Goal: Task Accomplishment & Management: Check status

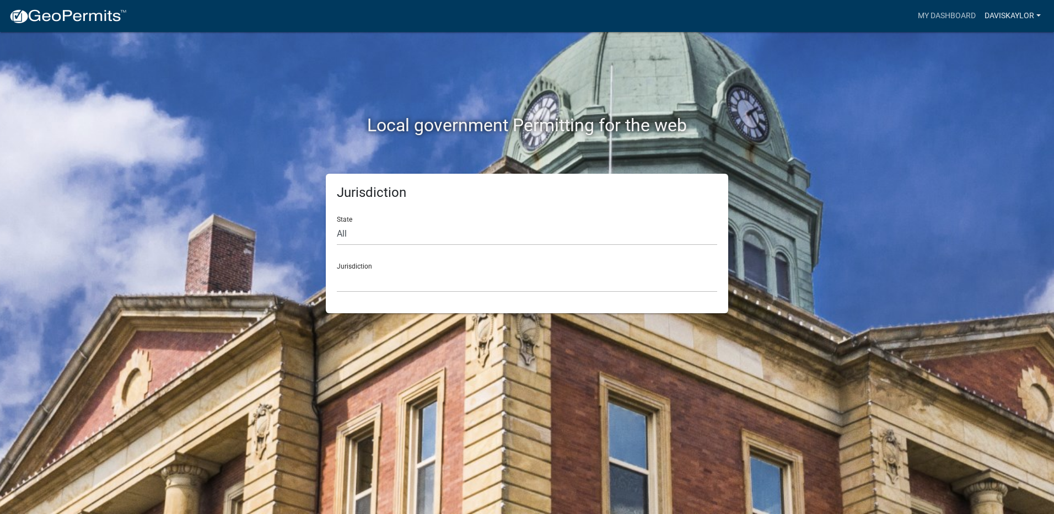
click at [991, 13] on link "daviskaylor" at bounding box center [1012, 16] width 65 height 21
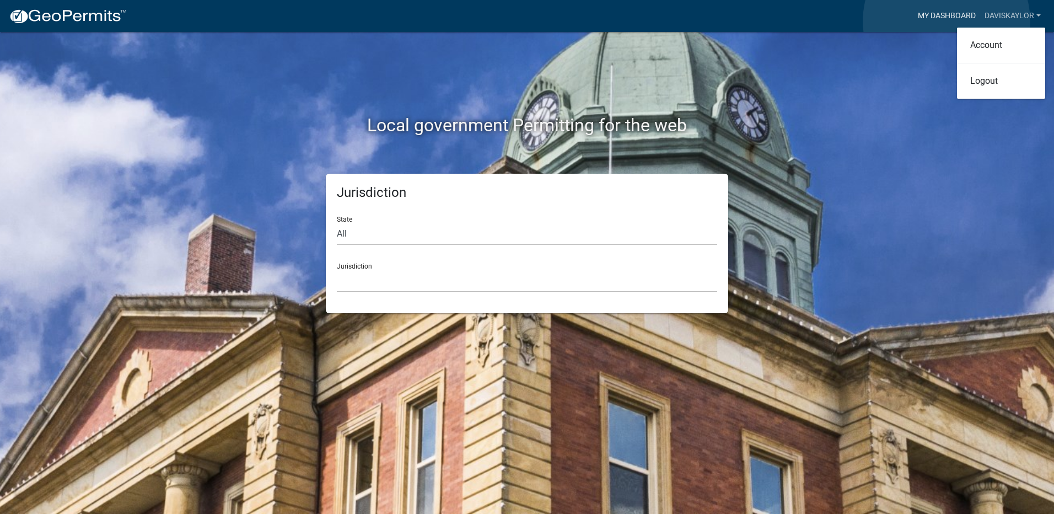
click at [946, 21] on link "My Dashboard" at bounding box center [946, 16] width 67 height 21
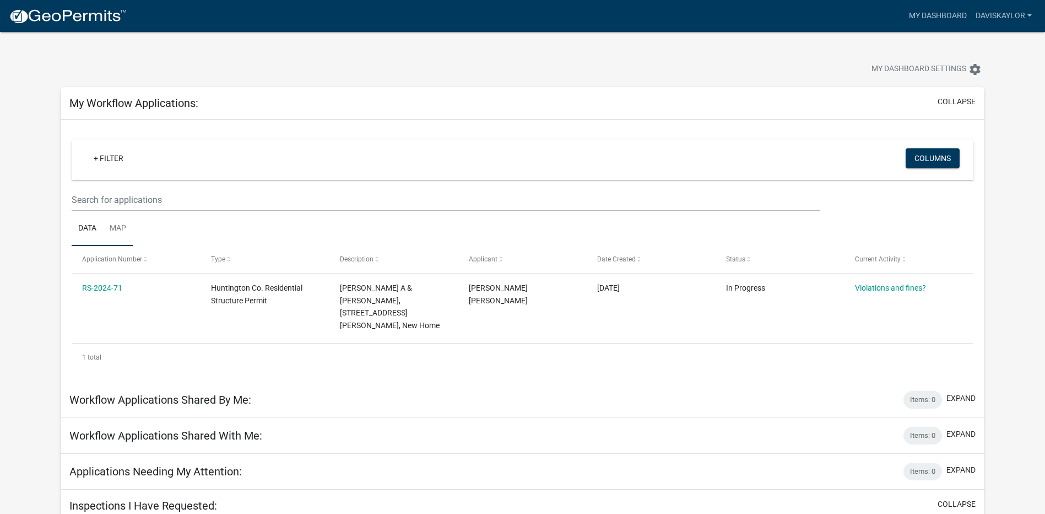
click at [118, 224] on link "Map" at bounding box center [118, 228] width 30 height 35
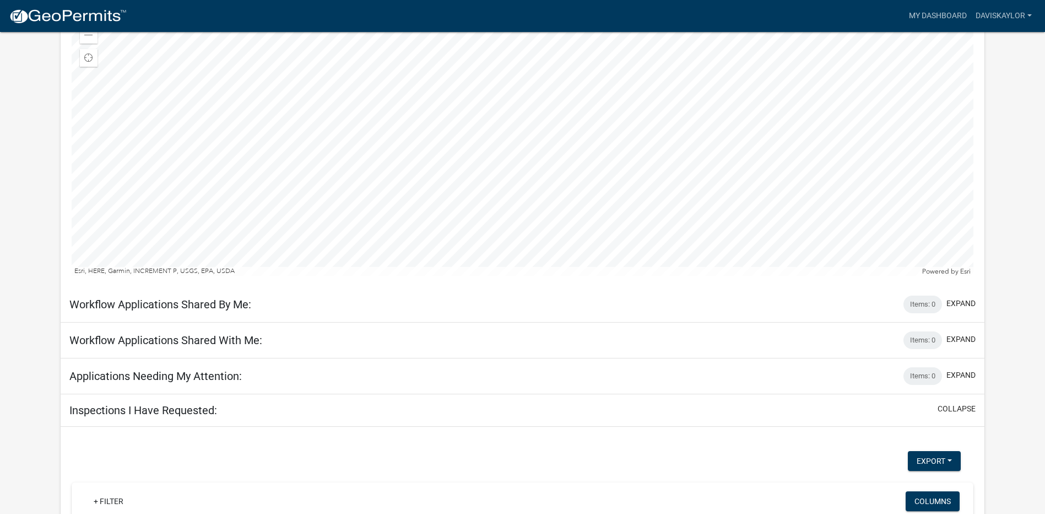
scroll to position [276, 0]
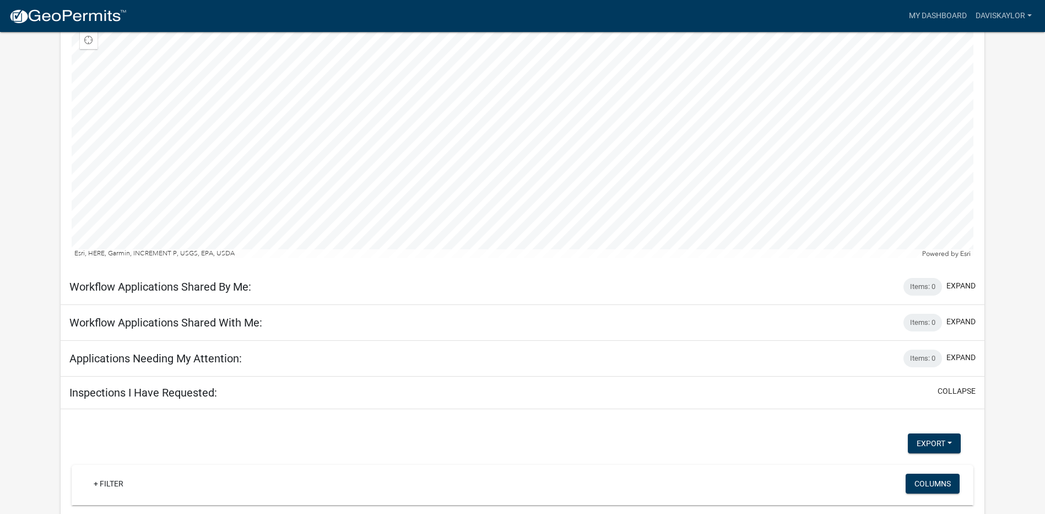
click at [96, 283] on h5 "Workflow Applications Shared By Me:" at bounding box center [160, 286] width 182 height 13
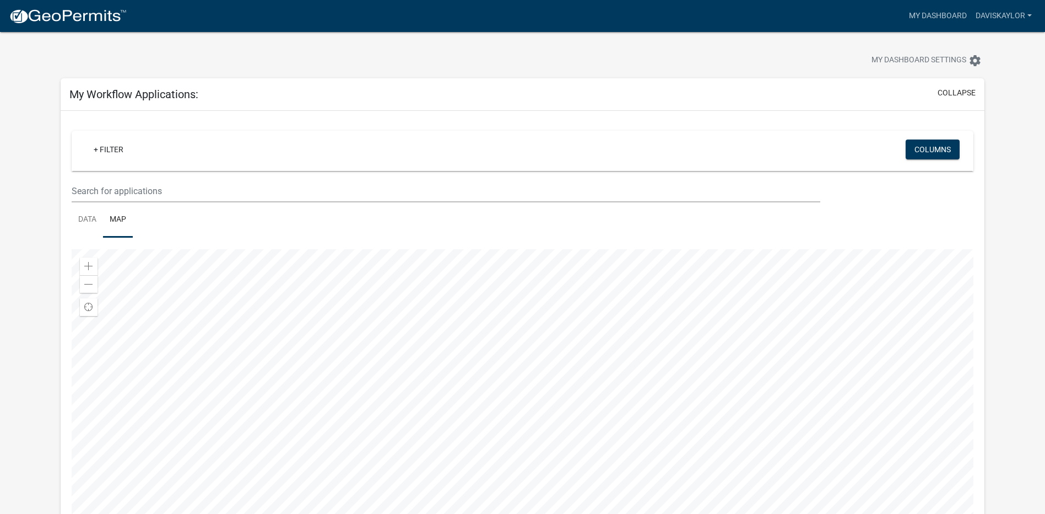
scroll to position [0, 0]
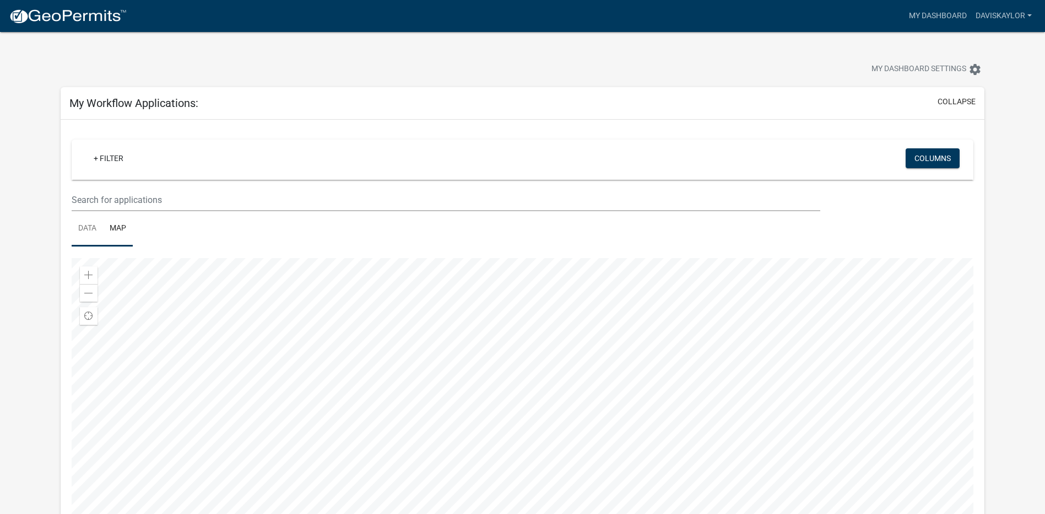
click at [82, 228] on link "Data" at bounding box center [87, 228] width 31 height 35
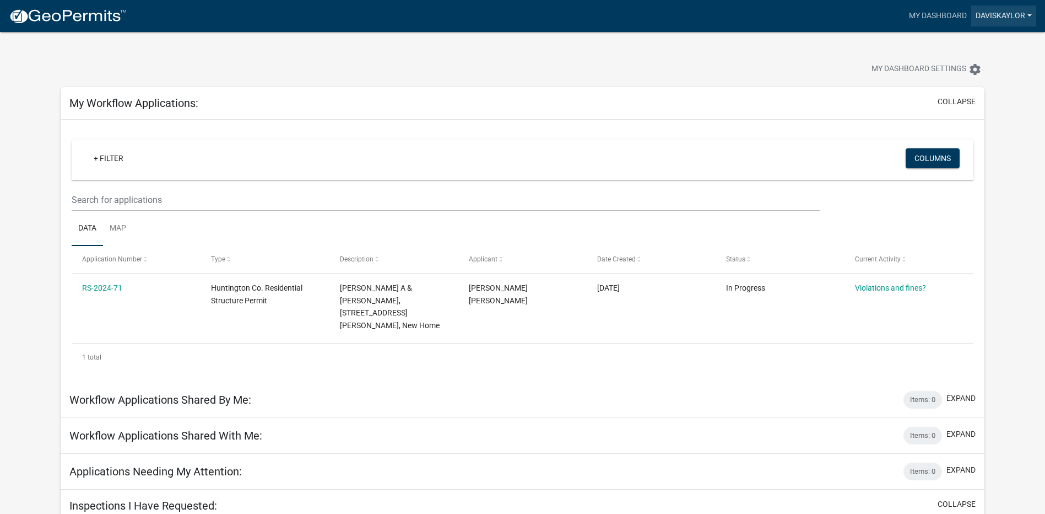
click at [1000, 15] on link "daviskaylor" at bounding box center [1004, 16] width 65 height 21
click at [989, 42] on link "Account" at bounding box center [992, 45] width 88 height 26
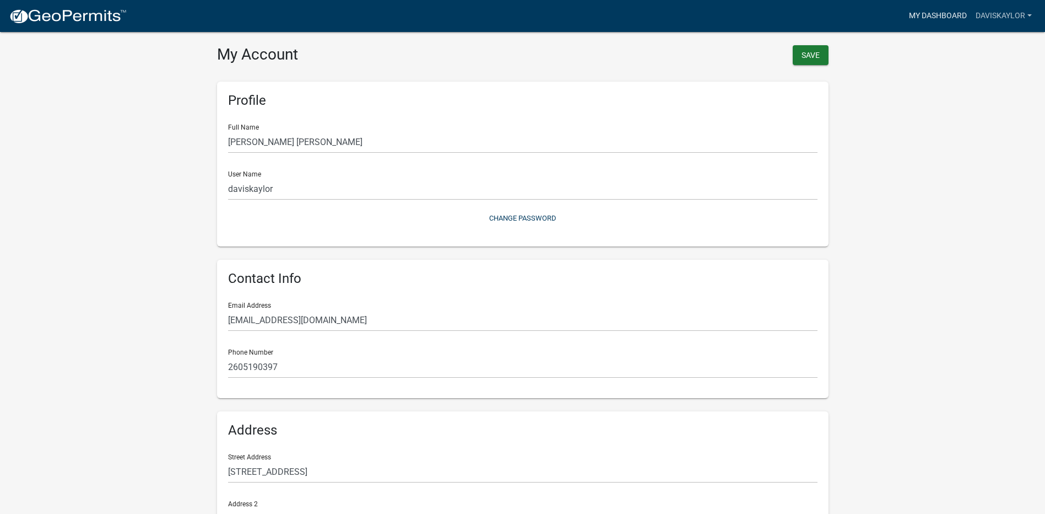
click at [945, 11] on link "My Dashboard" at bounding box center [938, 16] width 67 height 21
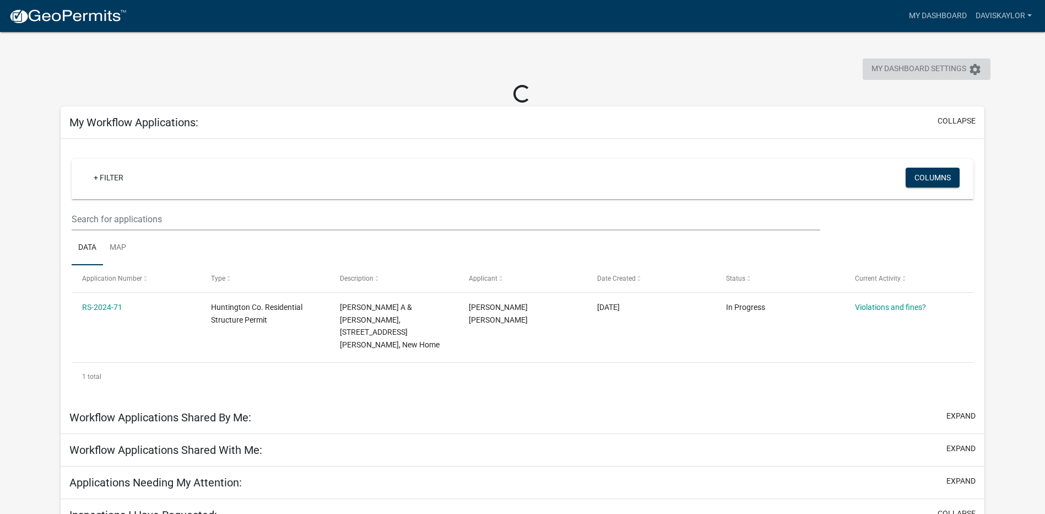
click at [929, 70] on span "My Dashboard Settings" at bounding box center [919, 69] width 95 height 13
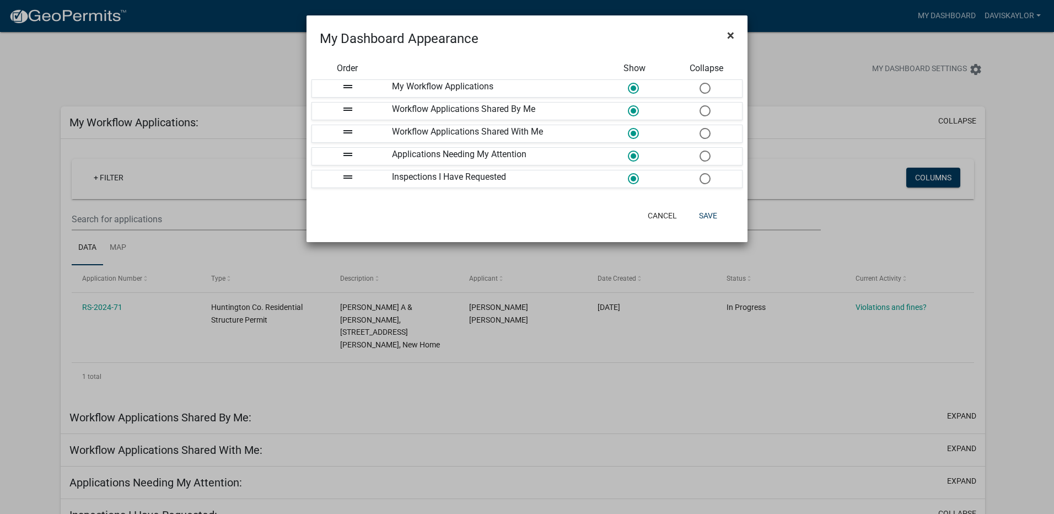
click at [730, 34] on span "×" at bounding box center [730, 35] width 7 height 15
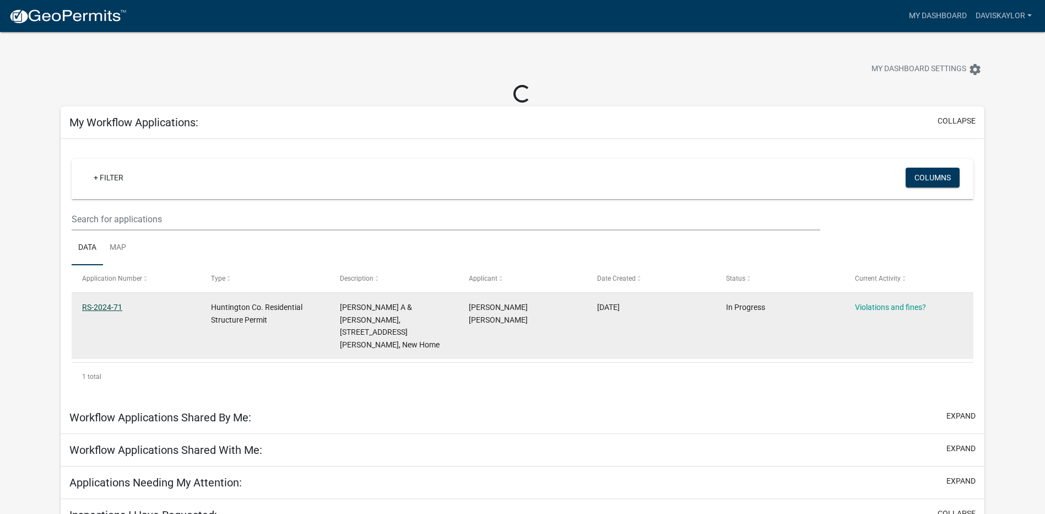
click at [113, 307] on link "RS-2024-71" at bounding box center [102, 307] width 40 height 9
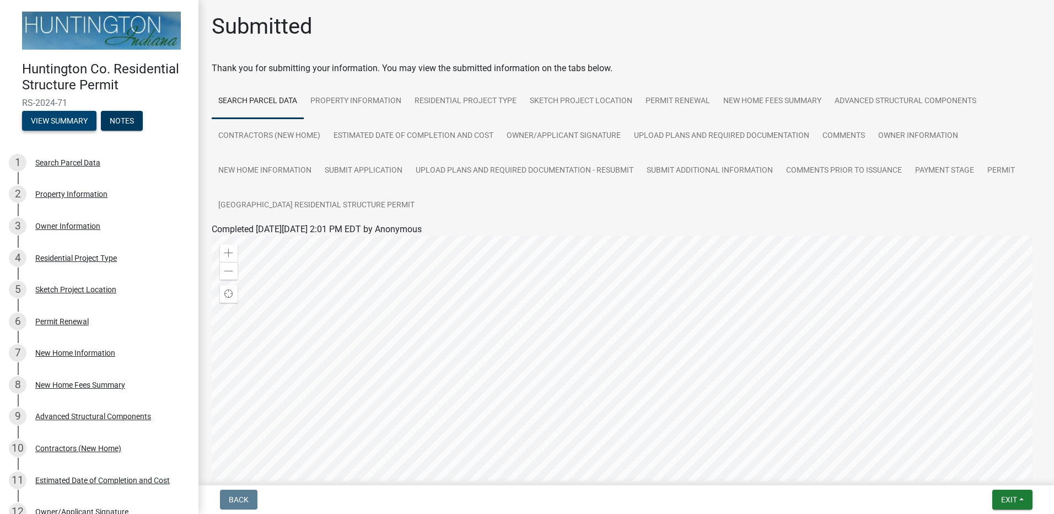
click at [64, 118] on button "View Summary" at bounding box center [59, 121] width 74 height 20
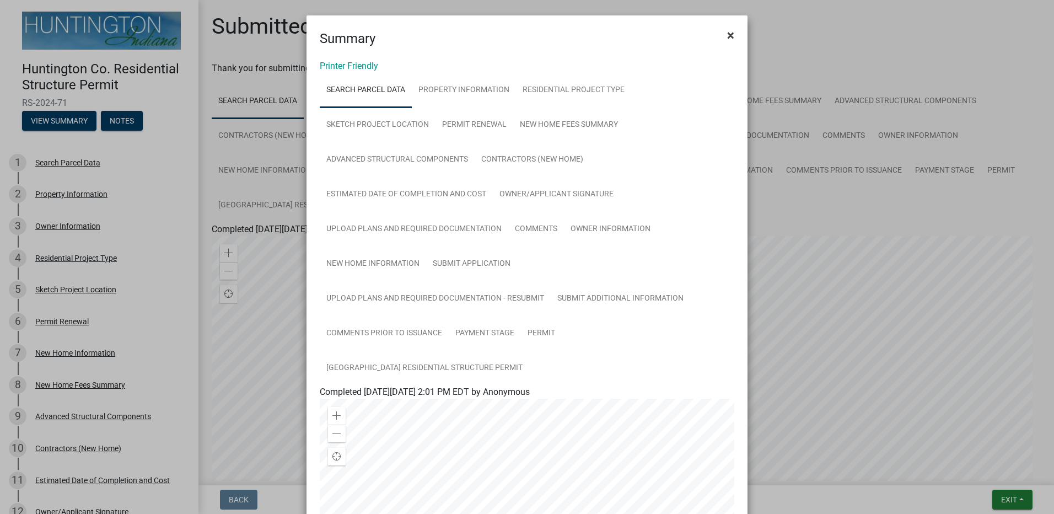
click at [729, 34] on span "×" at bounding box center [730, 35] width 7 height 15
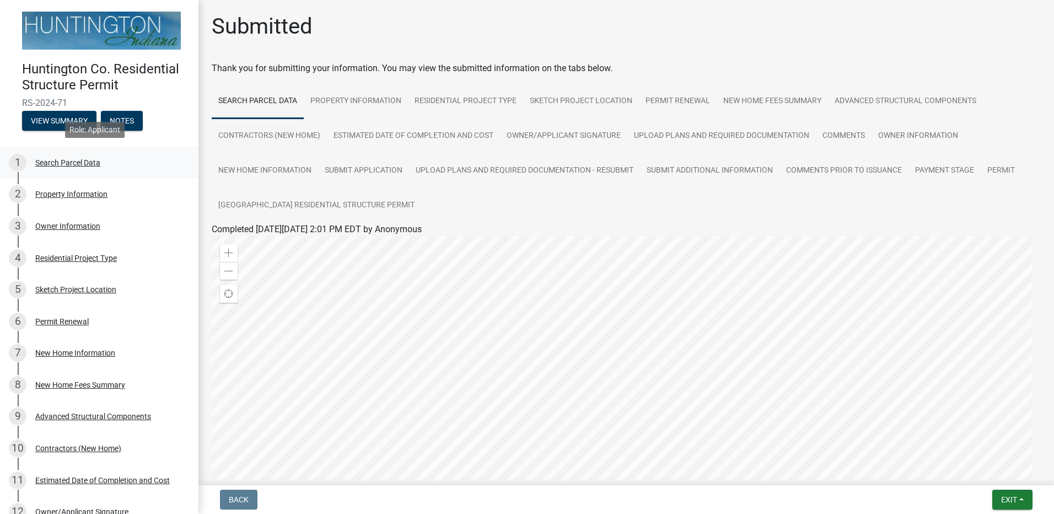
click at [75, 160] on div "Search Parcel Data" at bounding box center [67, 163] width 65 height 8
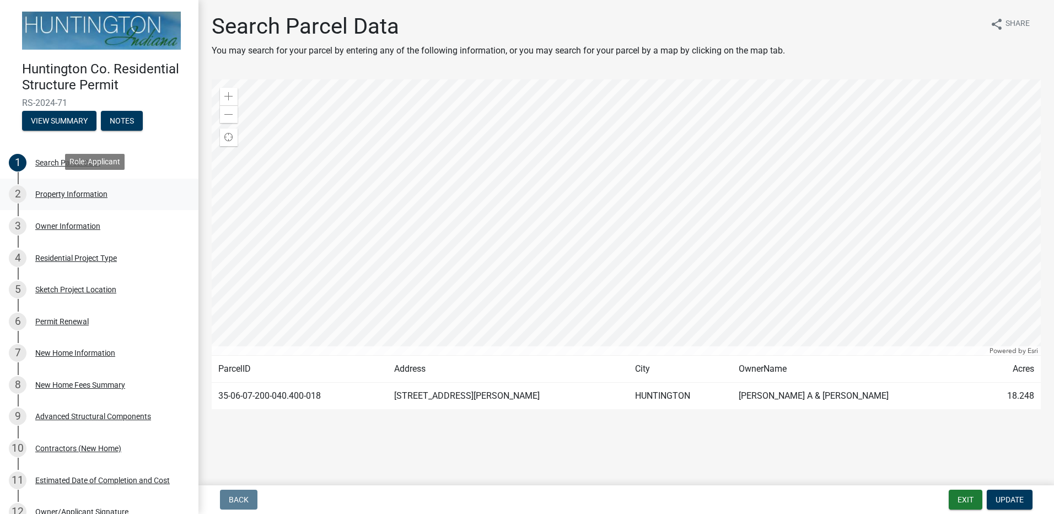
click at [69, 197] on div "2 Property Information" at bounding box center [95, 194] width 172 height 18
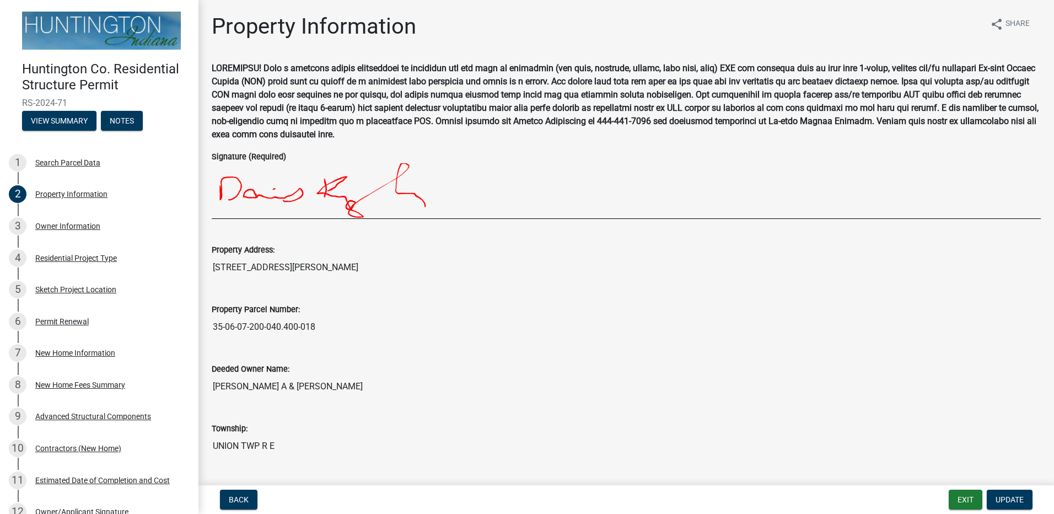
scroll to position [28, 0]
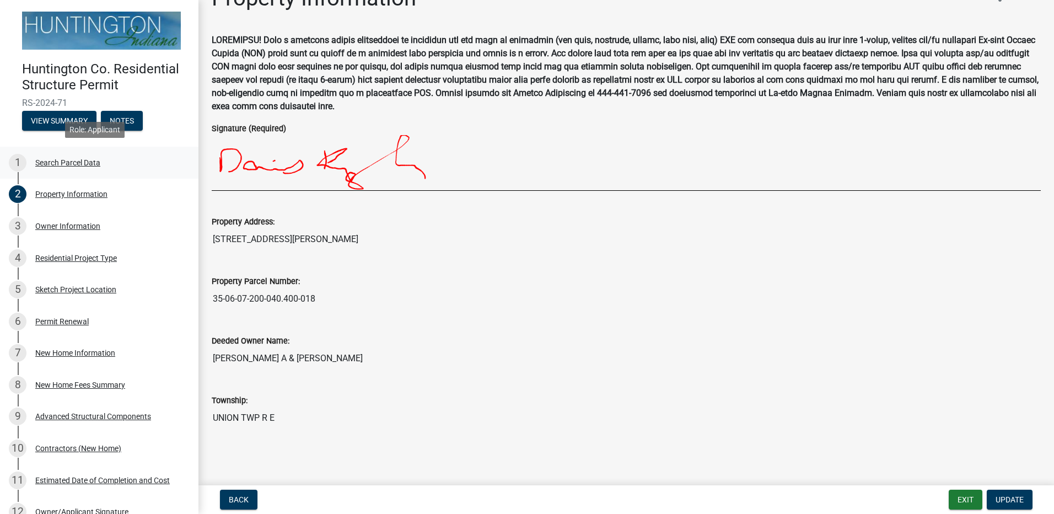
click at [50, 168] on div "1 Search Parcel Data" at bounding box center [95, 163] width 172 height 18
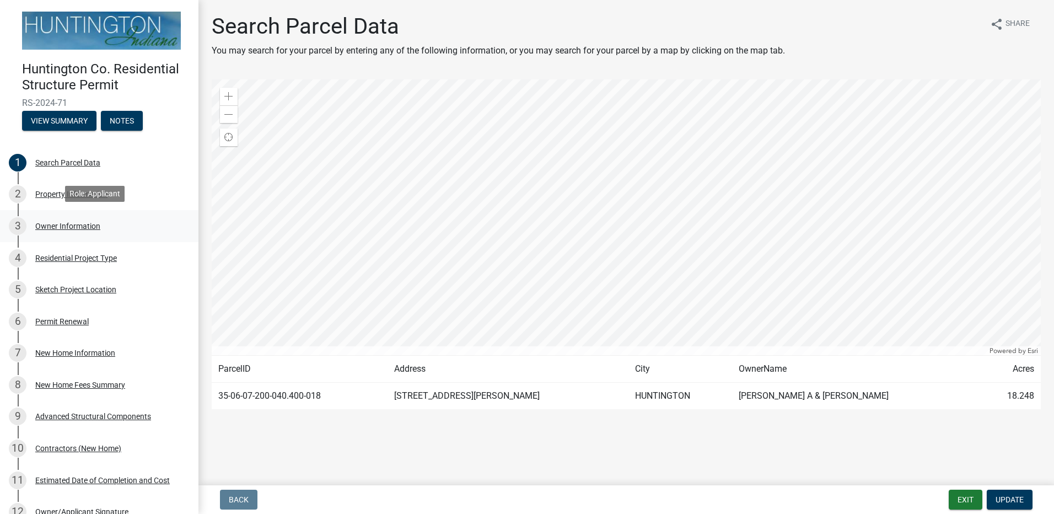
click at [69, 227] on div "Owner Information" at bounding box center [67, 226] width 65 height 8
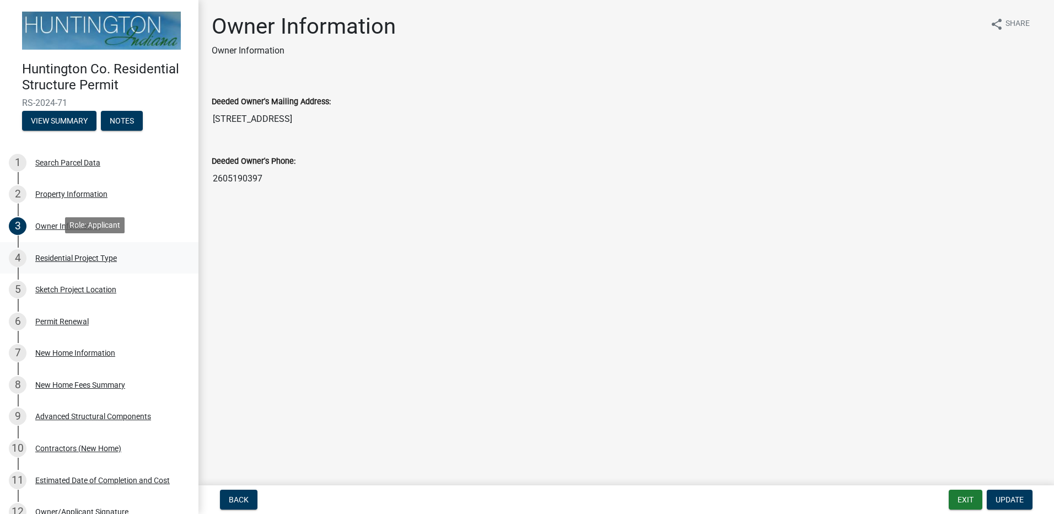
click at [64, 255] on div "Residential Project Type" at bounding box center [76, 258] width 82 height 8
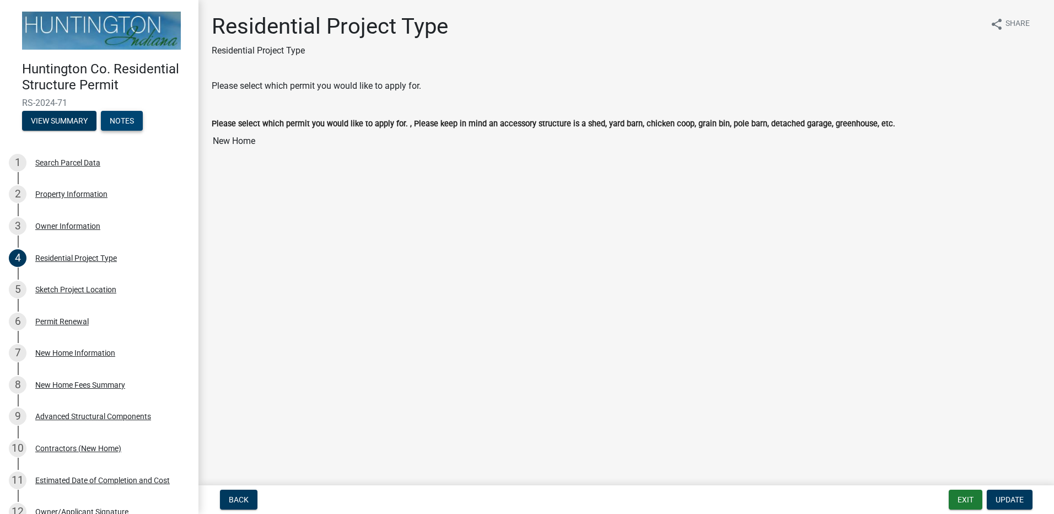
click at [132, 121] on button "Notes" at bounding box center [122, 121] width 42 height 20
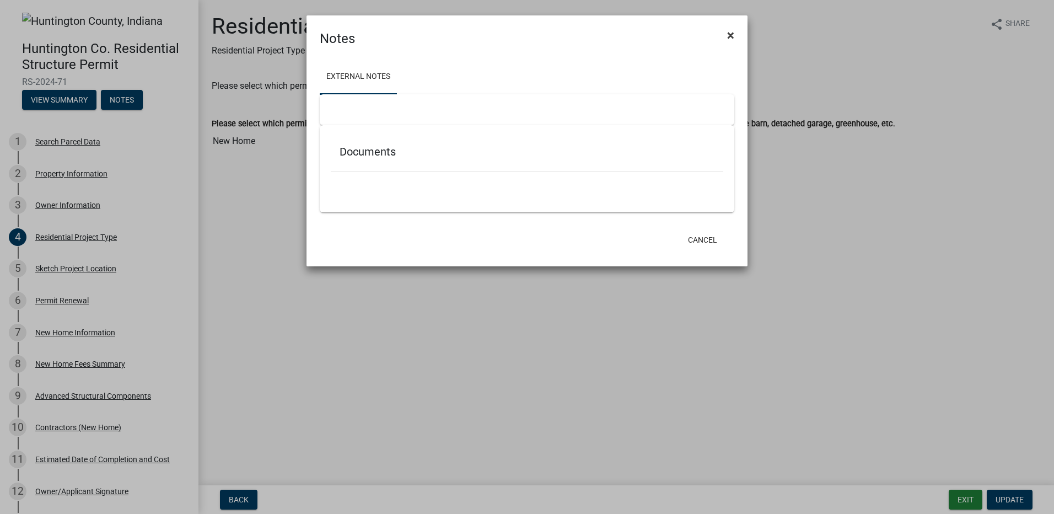
click at [721, 30] on button "×" at bounding box center [730, 35] width 25 height 31
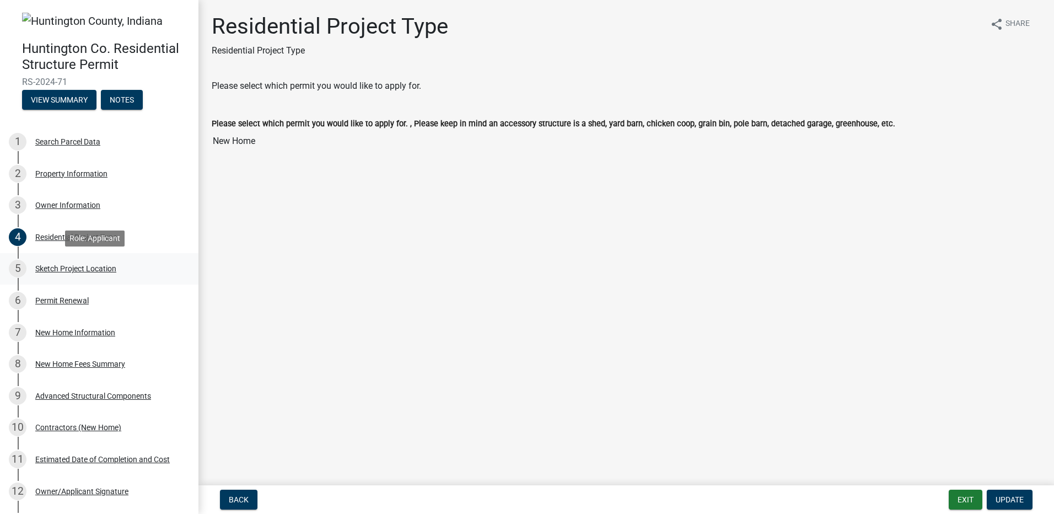
click at [86, 273] on div "5 Sketch Project Location" at bounding box center [95, 269] width 172 height 18
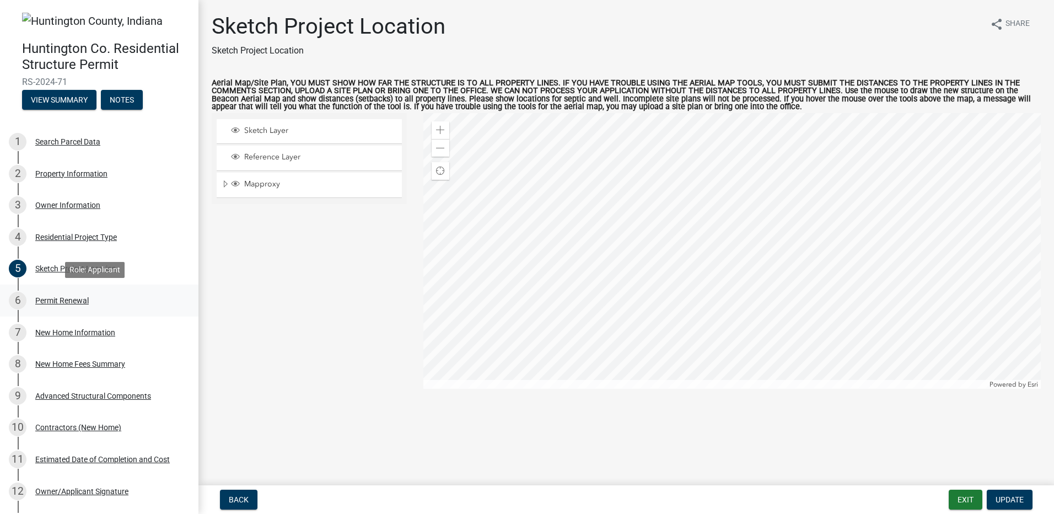
click at [71, 298] on div "Permit Renewal" at bounding box center [61, 300] width 53 height 8
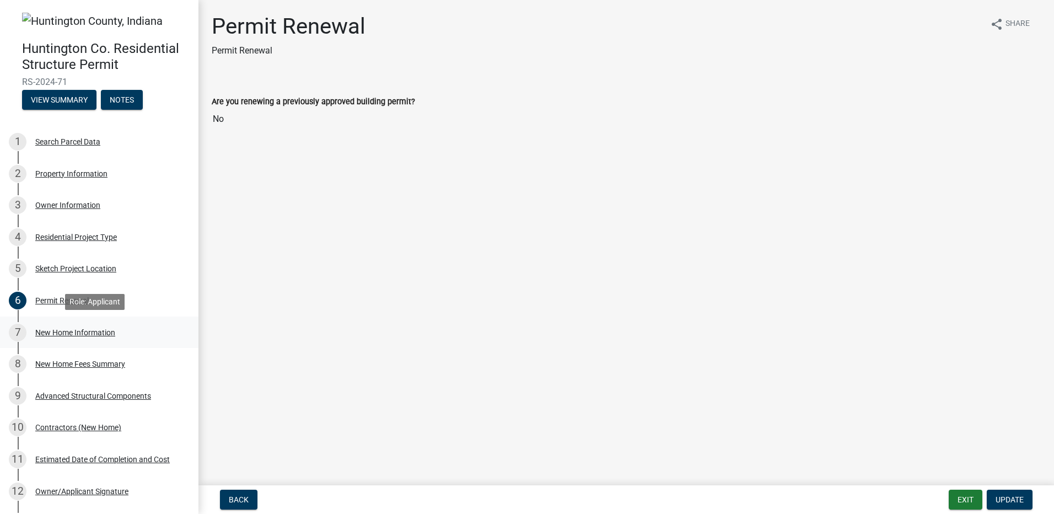
click at [69, 323] on div "7 New Home Information" at bounding box center [95, 332] width 172 height 18
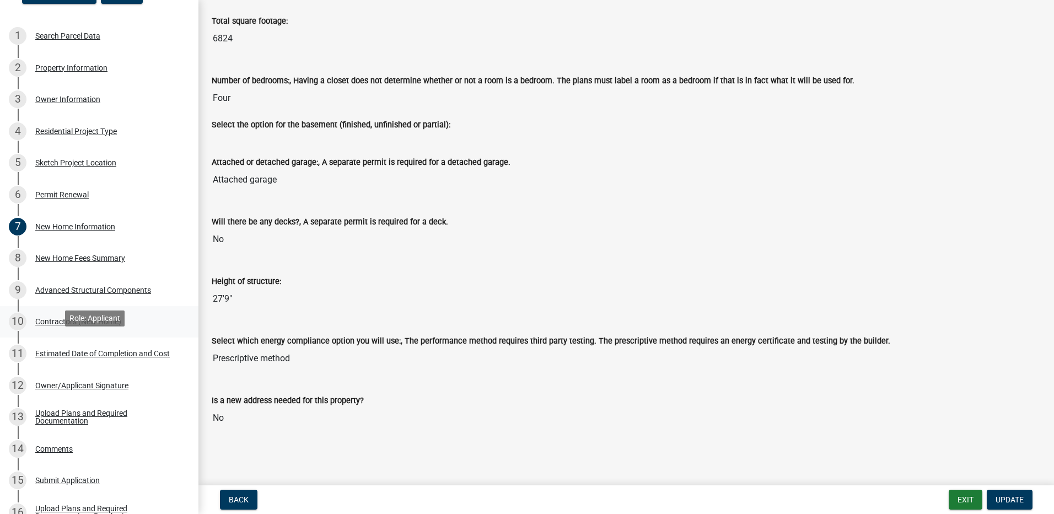
scroll to position [110, 0]
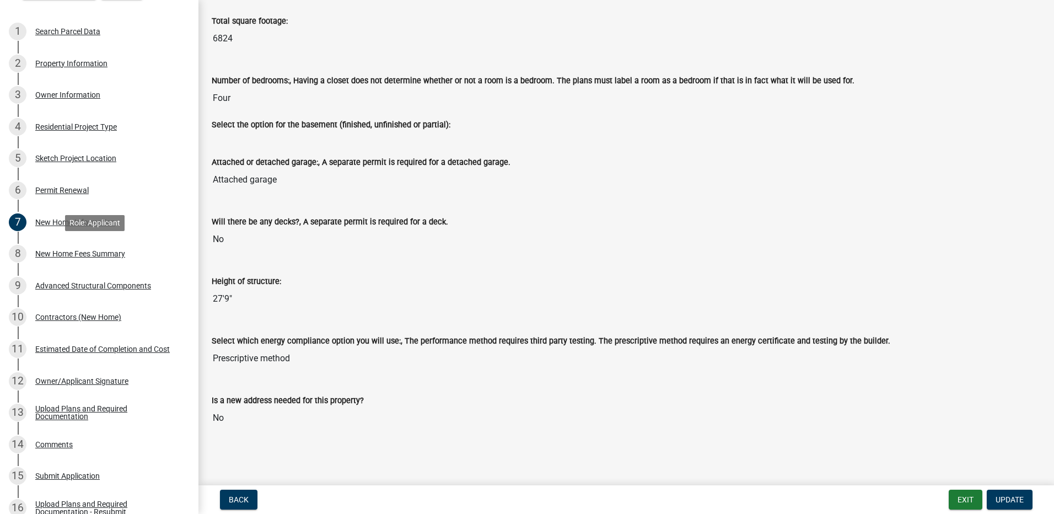
click at [78, 254] on div "New Home Fees Summary" at bounding box center [80, 254] width 90 height 8
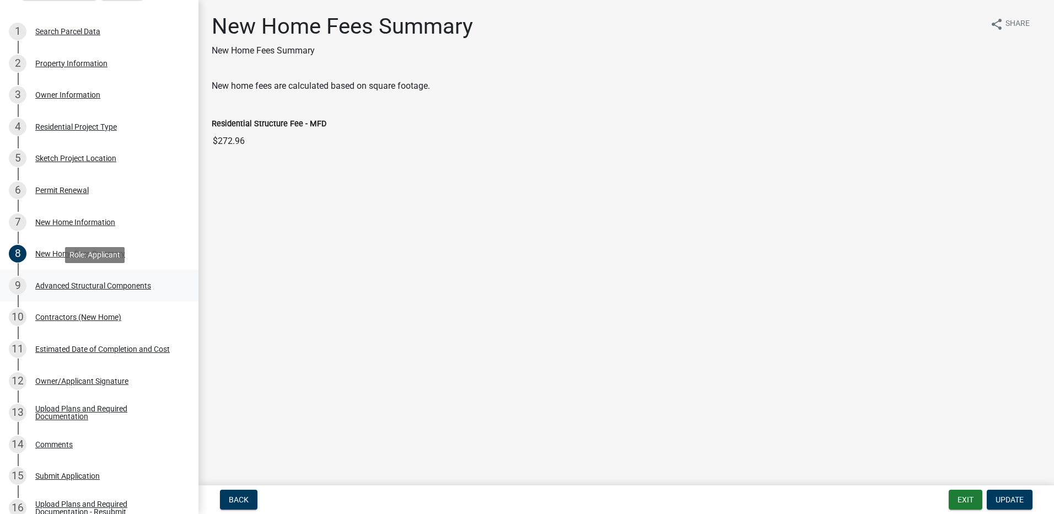
click at [104, 282] on div "Advanced Structural Components" at bounding box center [93, 286] width 116 height 8
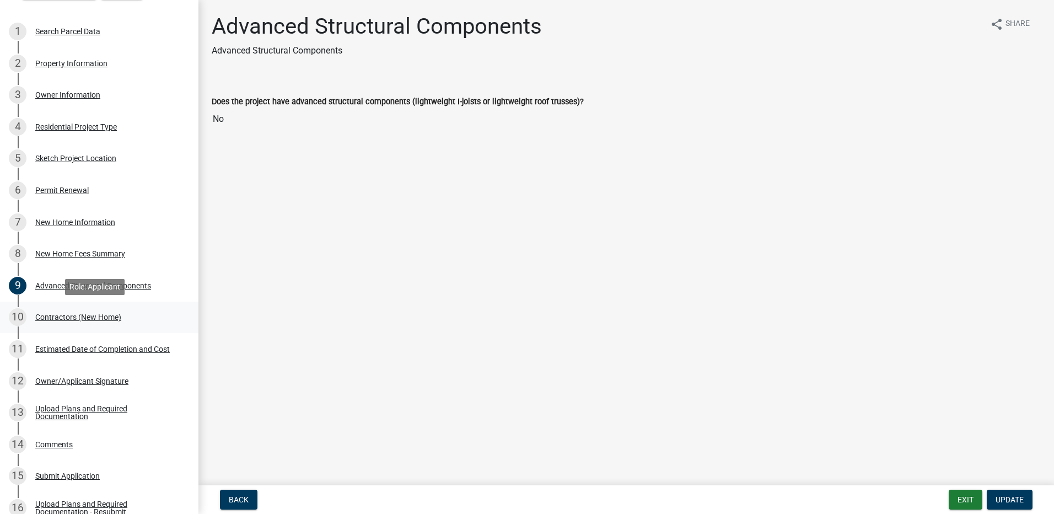
click at [84, 315] on div "Contractors (New Home)" at bounding box center [78, 317] width 86 height 8
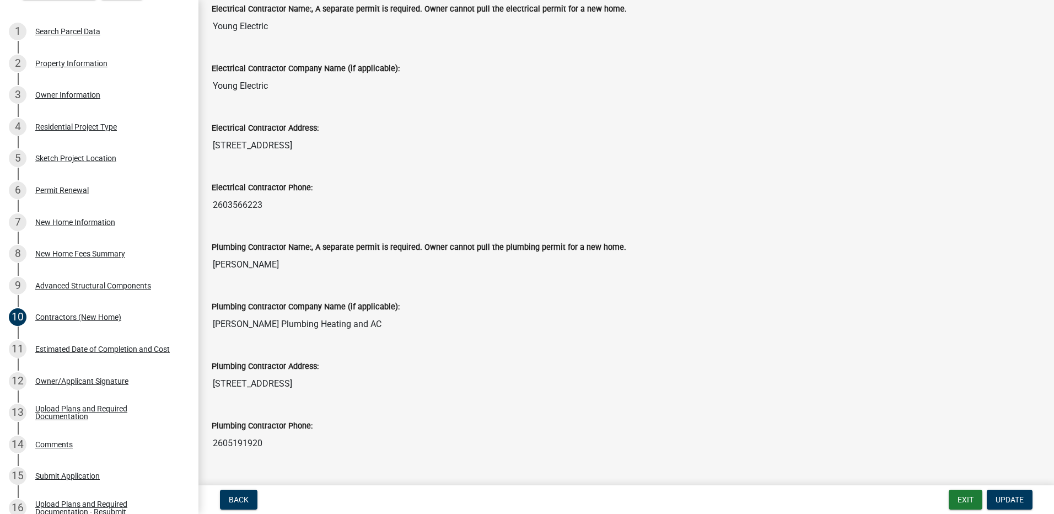
scroll to position [356, 0]
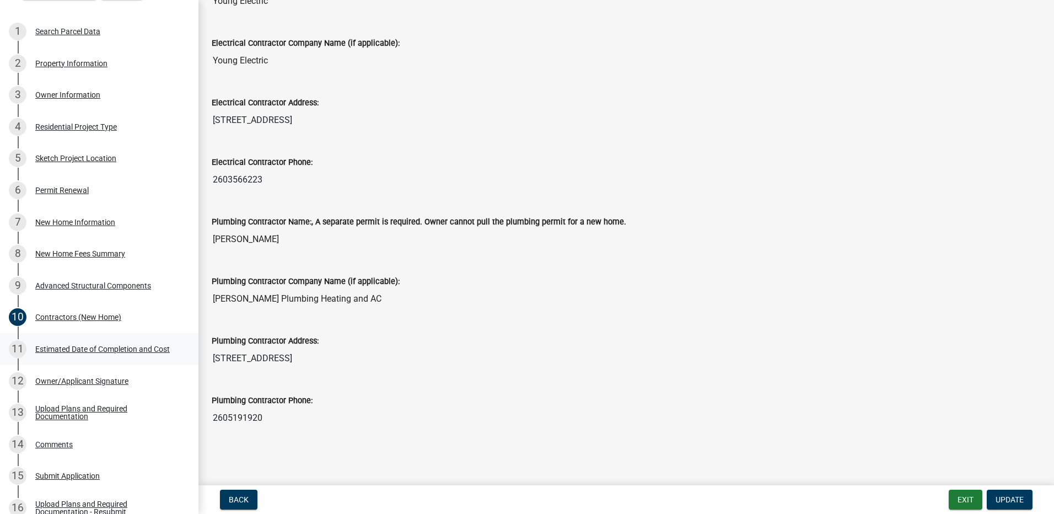
click at [107, 352] on div "Estimated Date of Completion and Cost" at bounding box center [102, 349] width 134 height 8
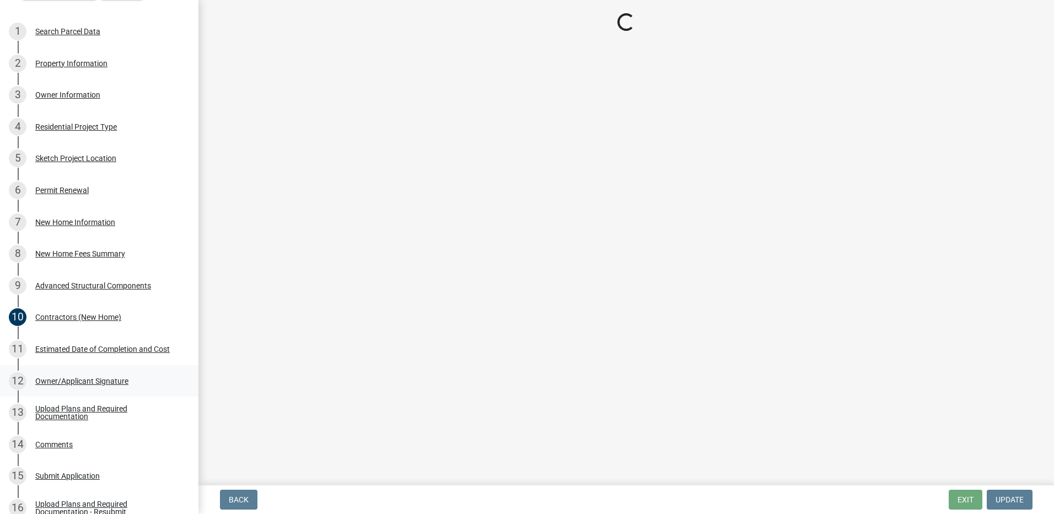
scroll to position [0, 0]
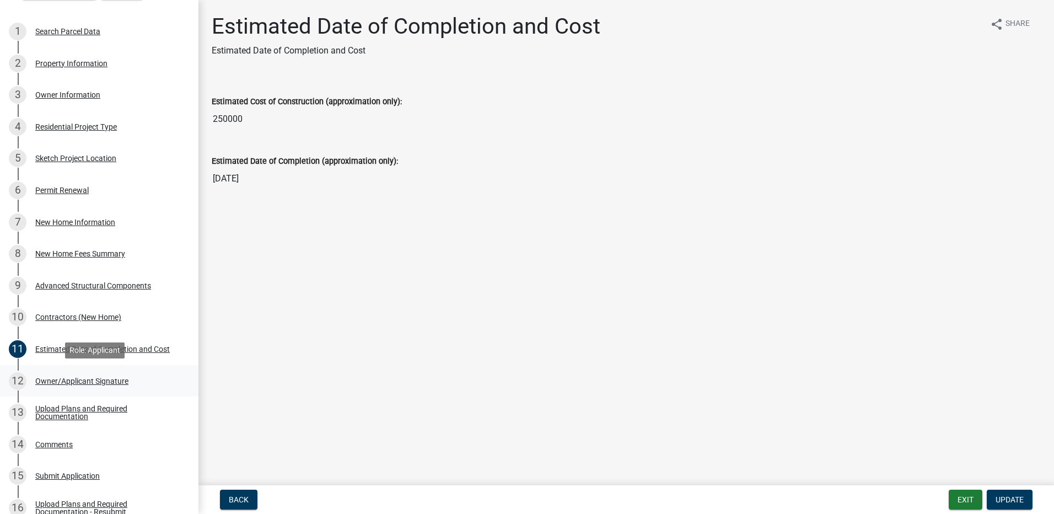
click at [84, 379] on div "Owner/Applicant Signature" at bounding box center [81, 381] width 93 height 8
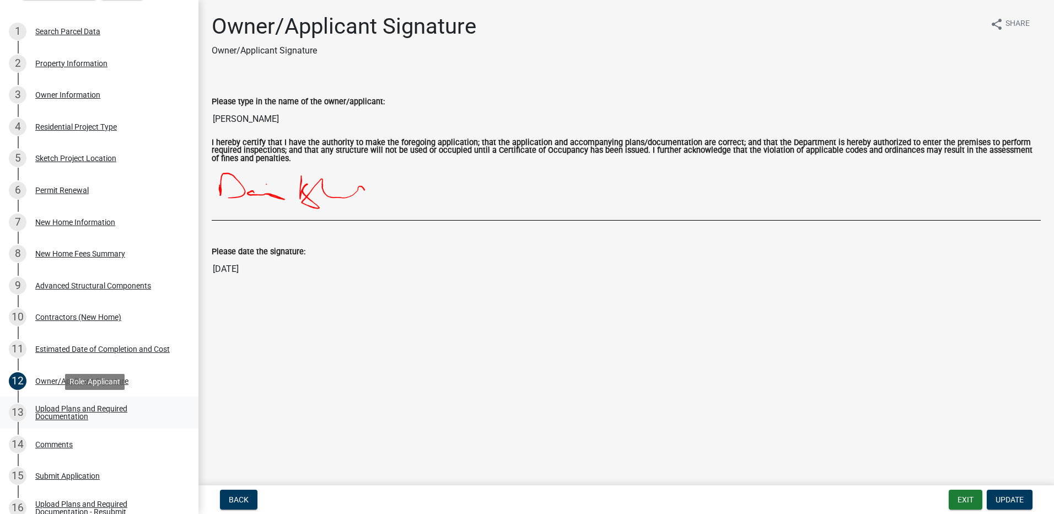
click at [80, 401] on link "13 Upload Plans and Required Documentation" at bounding box center [99, 412] width 198 height 32
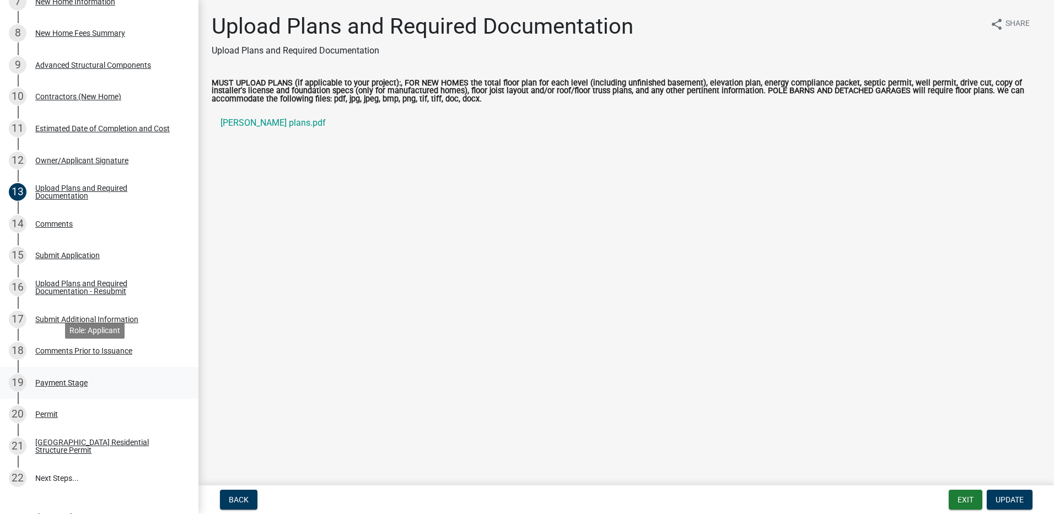
scroll to position [386, 0]
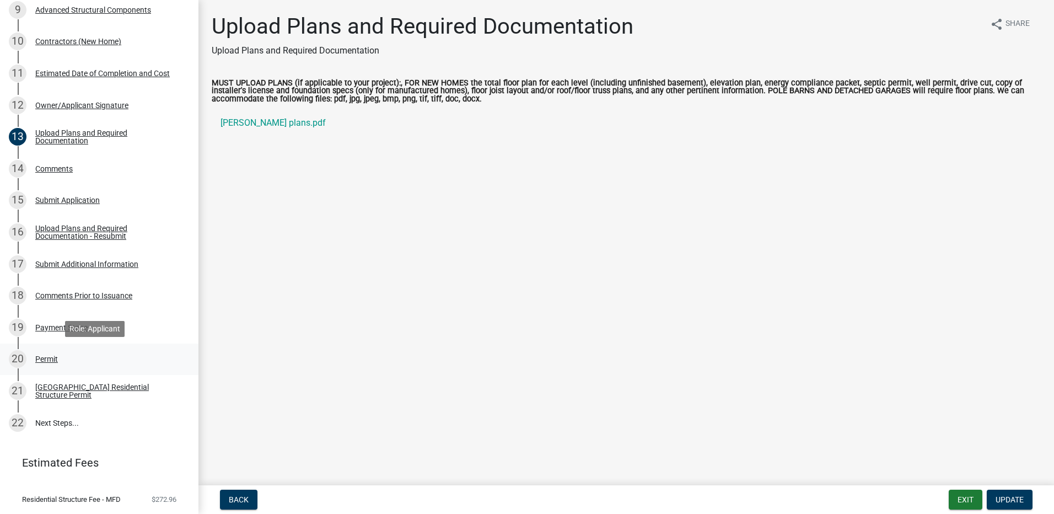
click at [94, 364] on div "20 Permit" at bounding box center [95, 359] width 172 height 18
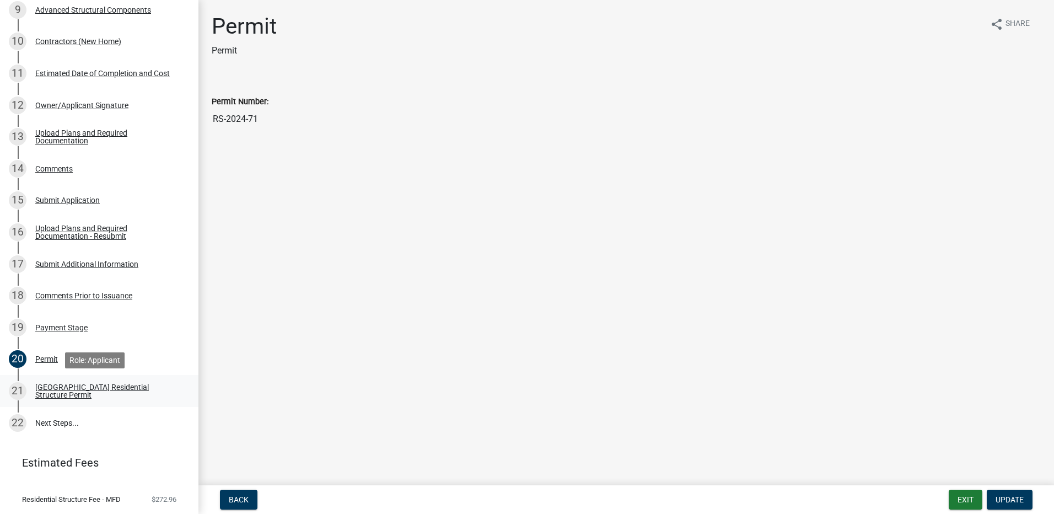
click at [107, 391] on div "[GEOGRAPHIC_DATA] Residential Structure Permit" at bounding box center [107, 390] width 145 height 15
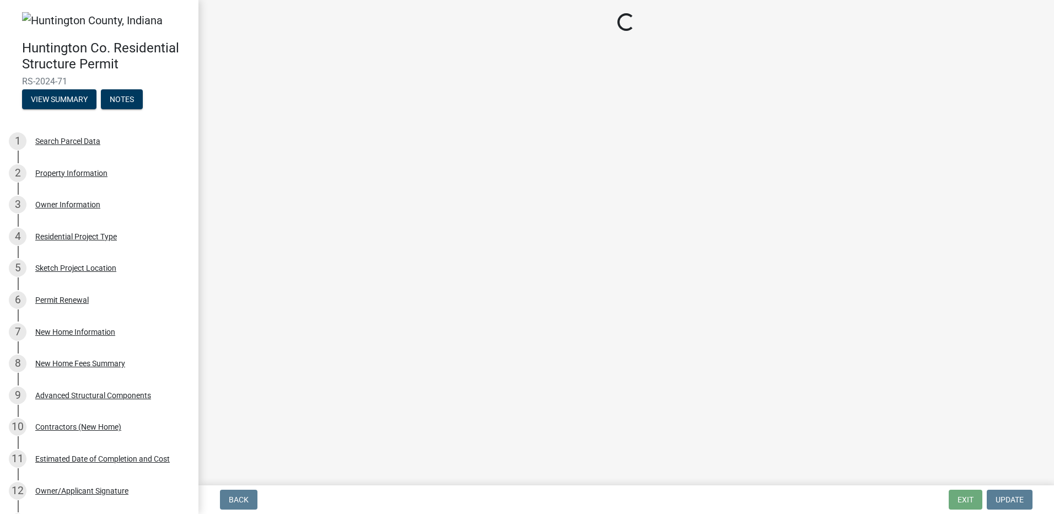
scroll to position [0, 0]
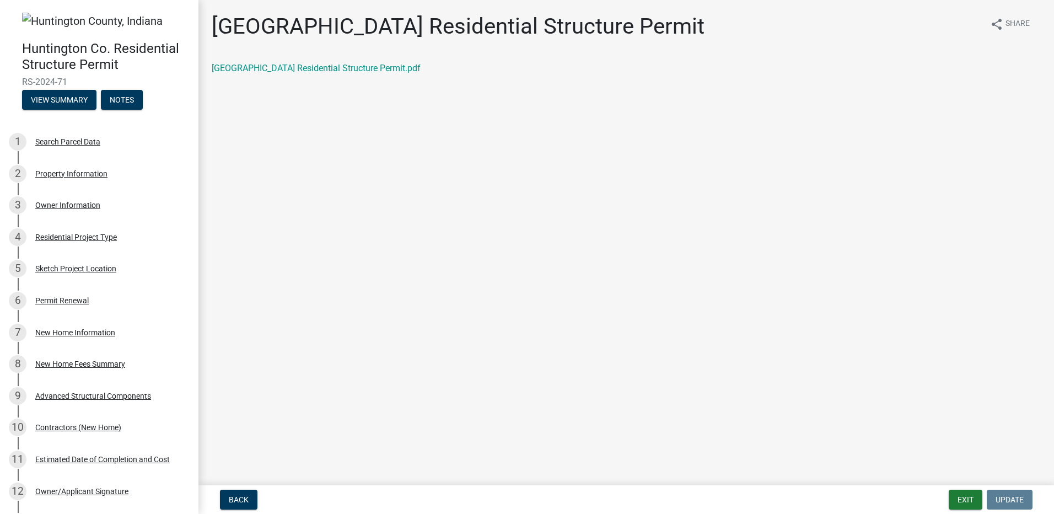
click at [47, 57] on h4 "Huntington Co. Residential Structure Permit" at bounding box center [106, 57] width 168 height 32
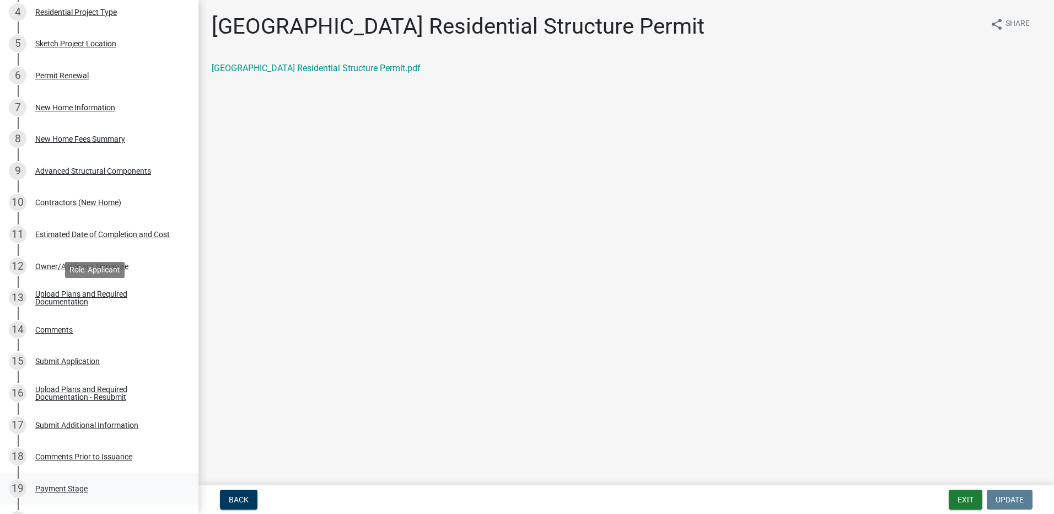
scroll to position [413, 0]
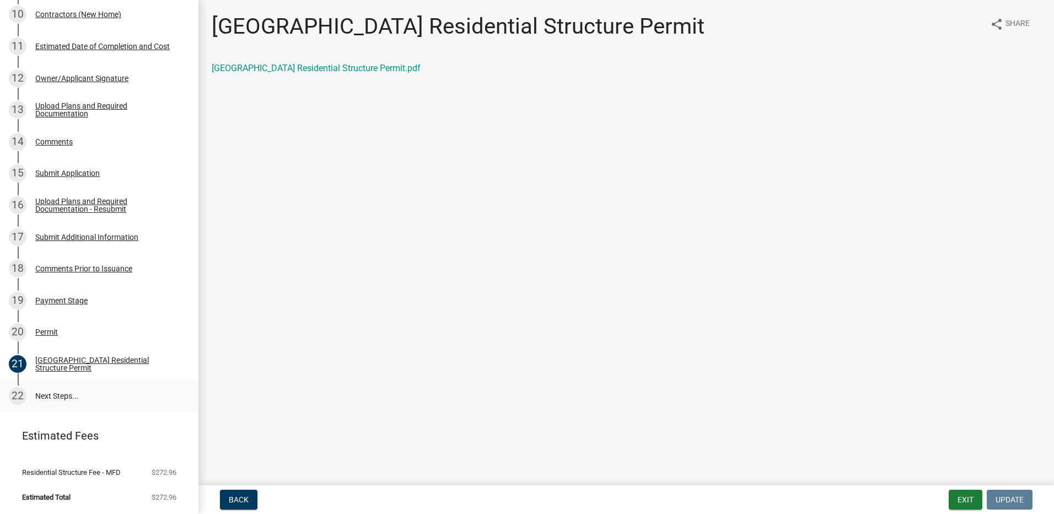
click at [85, 395] on link "22 Next Steps..." at bounding box center [99, 396] width 198 height 32
click at [63, 391] on link "22 Next Steps..." at bounding box center [99, 396] width 198 height 32
click at [69, 356] on div "[GEOGRAPHIC_DATA] Residential Structure Permit" at bounding box center [107, 363] width 145 height 15
click at [333, 58] on div "[GEOGRAPHIC_DATA] Residential Structure Permit share Share [GEOGRAPHIC_DATA] Re…" at bounding box center [625, 53] width 845 height 80
click at [333, 63] on link "[GEOGRAPHIC_DATA] Residential Structure Permit.pdf" at bounding box center [316, 68] width 209 height 10
